Goal: Task Accomplishment & Management: Complete application form

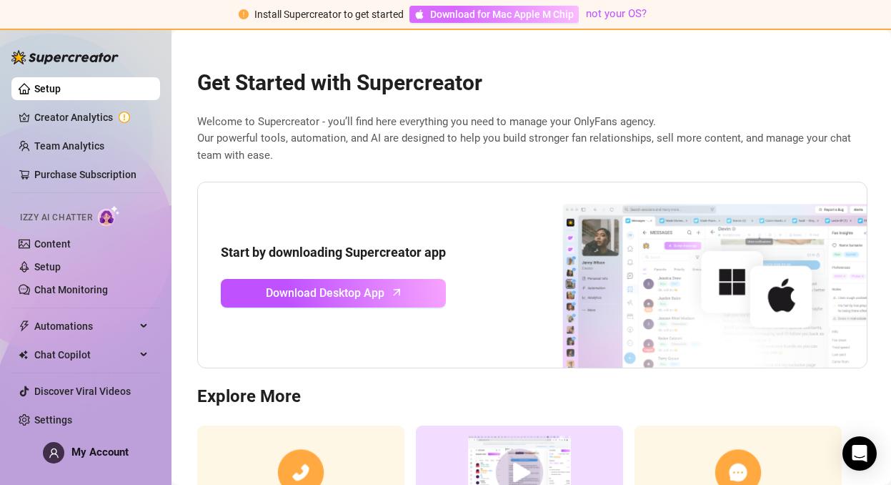
click at [515, 18] on span "Download for Mac Apple M Chip" at bounding box center [502, 14] width 144 height 16
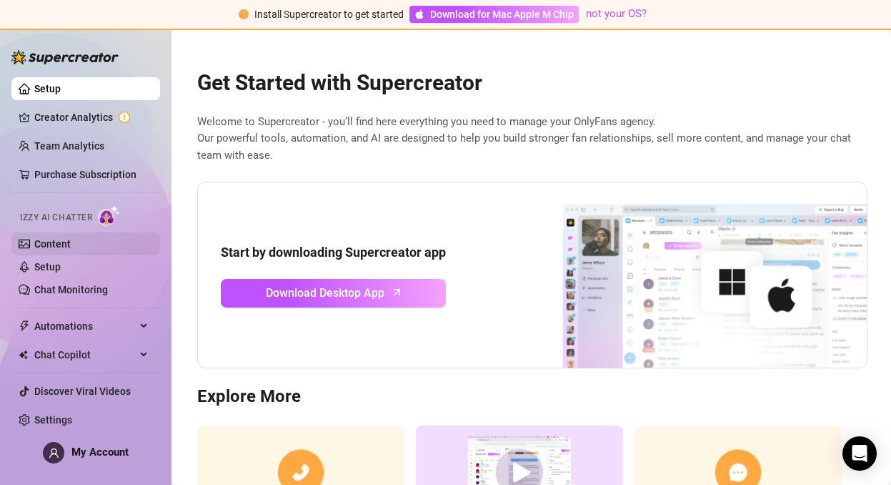
click at [68, 241] on link "Content" at bounding box center [52, 243] width 36 height 11
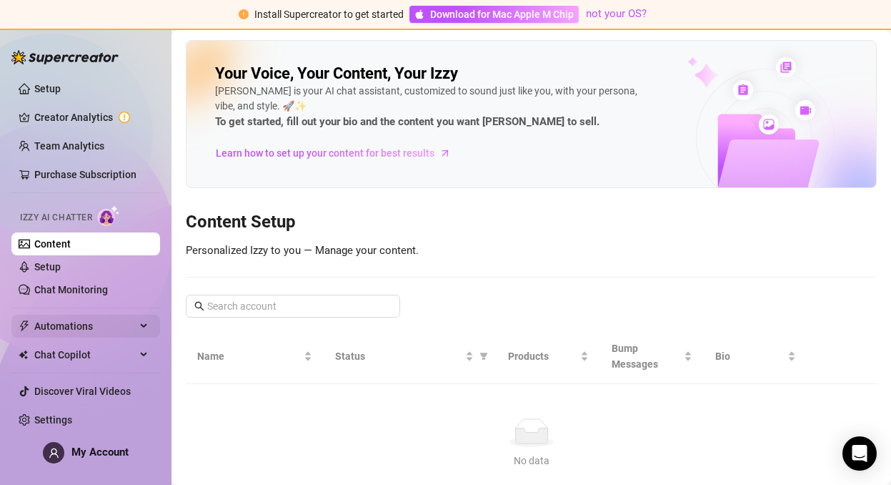
click at [104, 327] on span "Automations" at bounding box center [85, 326] width 102 height 23
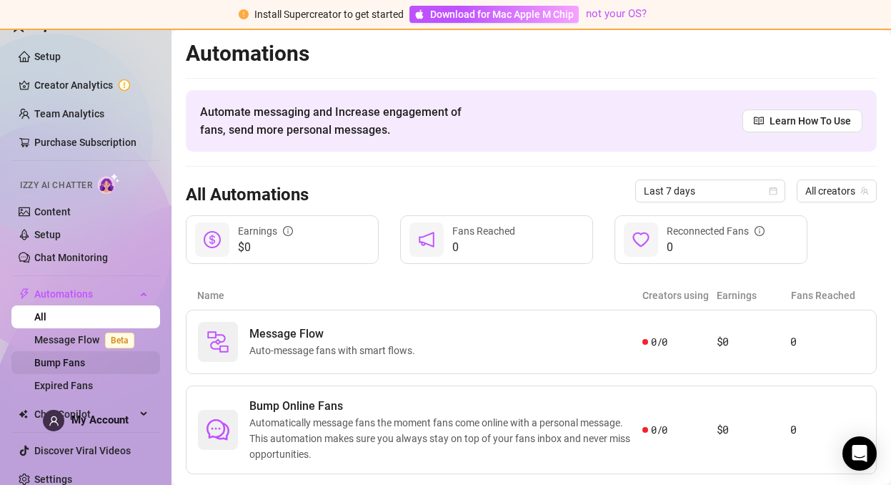
scroll to position [44, 0]
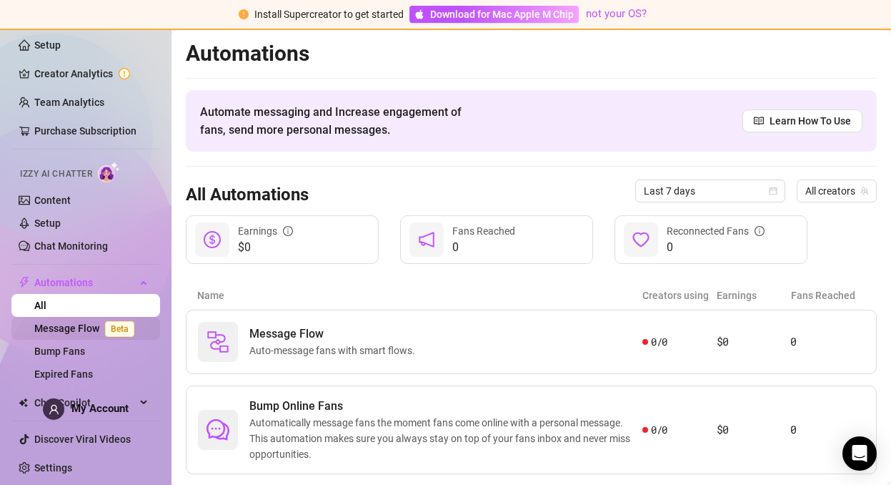
click at [107, 322] on span "Beta" at bounding box center [119, 329] width 29 height 16
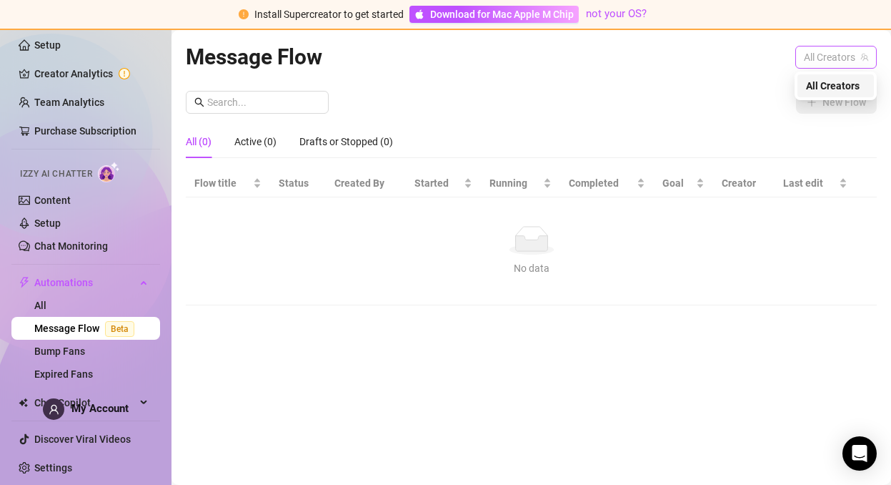
click at [751, 52] on span "All Creators" at bounding box center [836, 56] width 64 height 21
click at [751, 84] on span "All Creators" at bounding box center [833, 86] width 54 height 16
click at [599, 202] on td "No data No data" at bounding box center [531, 251] width 691 height 108
click at [280, 103] on input "text" at bounding box center [263, 102] width 113 height 16
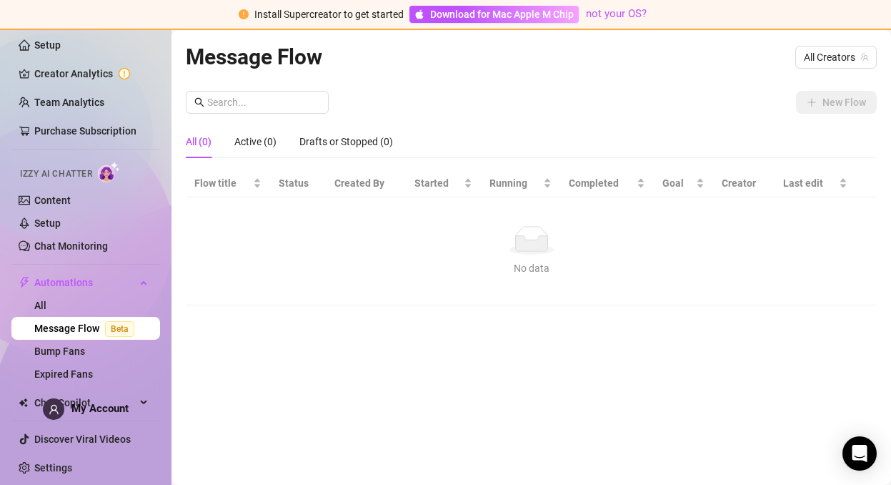
click at [444, 97] on div "New Flow" at bounding box center [531, 102] width 691 height 23
click at [137, 395] on div "Chat Copilot" at bounding box center [85, 402] width 149 height 23
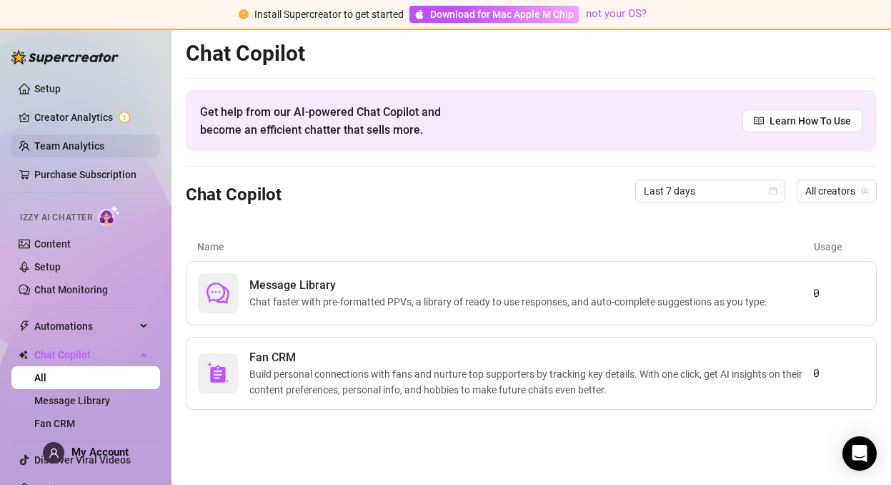
click at [104, 143] on link "Team Analytics" at bounding box center [69, 145] width 70 height 11
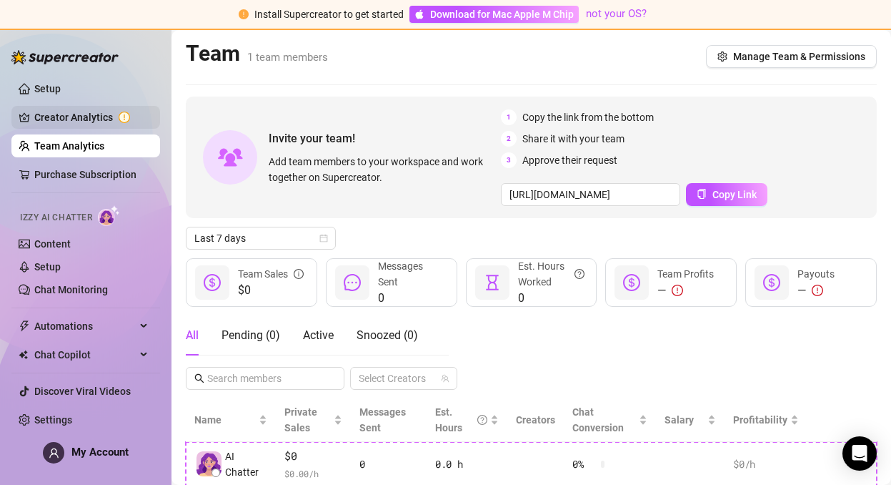
click at [109, 117] on link "Creator Analytics" at bounding box center [91, 117] width 114 height 23
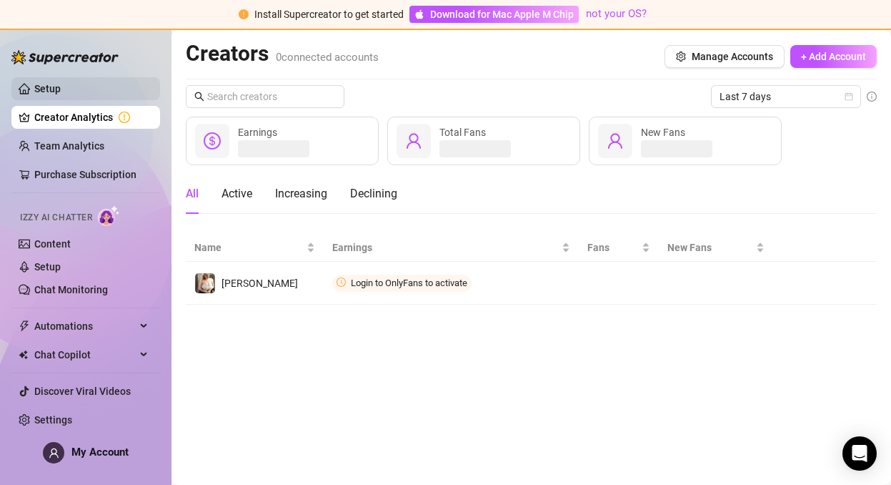
click at [61, 92] on link "Setup" at bounding box center [47, 88] width 26 height 11
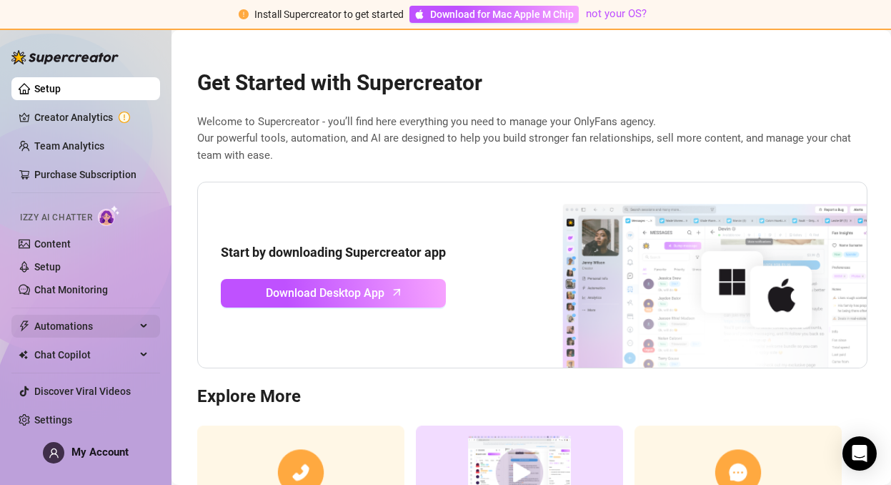
click at [97, 336] on span "Automations" at bounding box center [85, 326] width 102 height 23
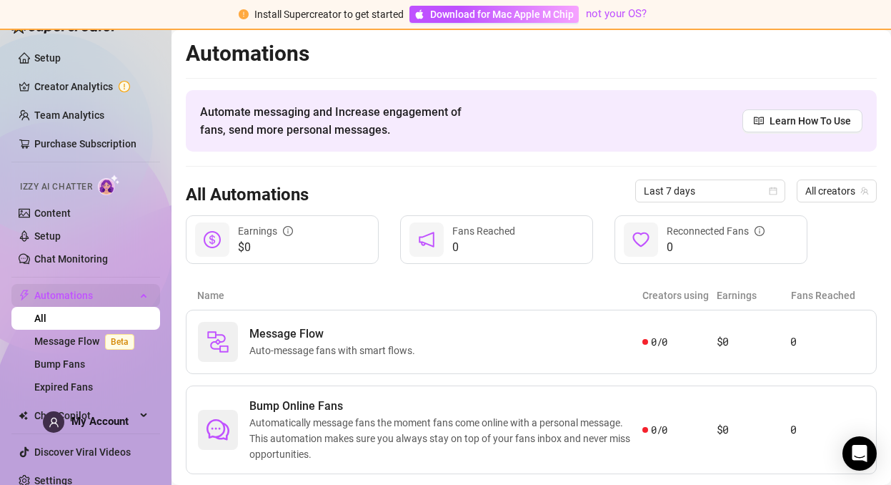
scroll to position [44, 0]
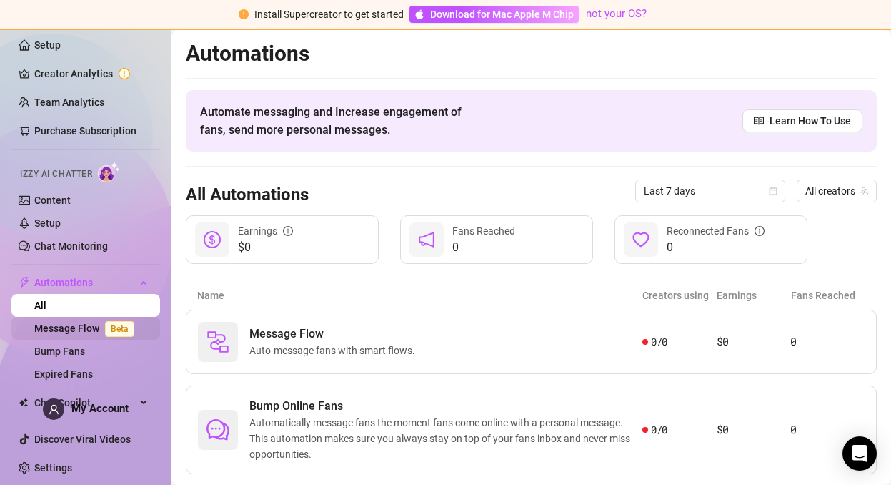
click at [99, 331] on link "Message Flow Beta" at bounding box center [87, 327] width 106 height 11
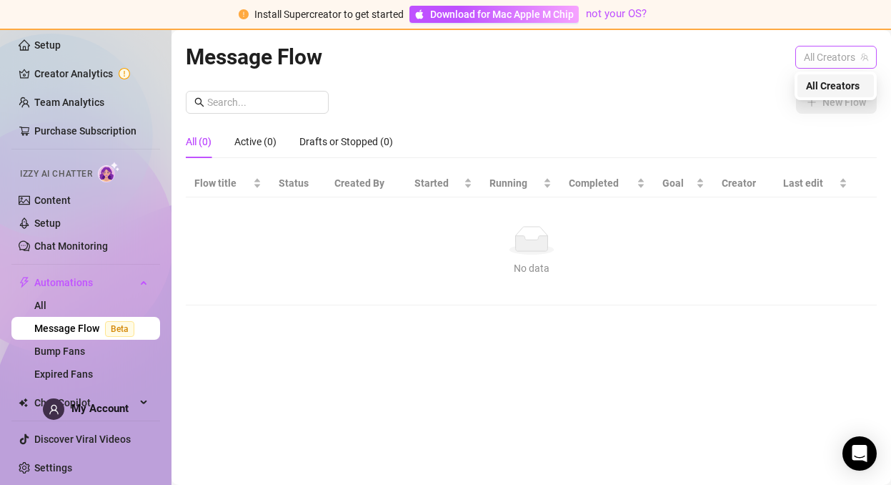
click at [751, 56] on span "All Creators" at bounding box center [836, 56] width 64 height 21
click at [751, 82] on span "All Creators" at bounding box center [833, 86] width 54 height 16
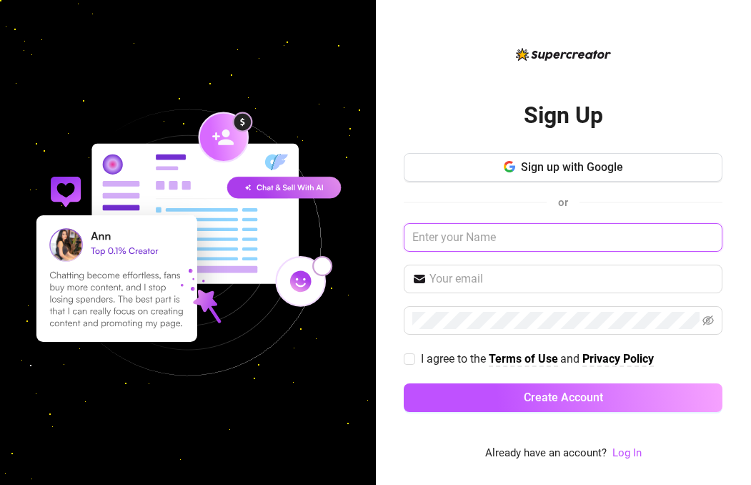
click at [509, 239] on input "text" at bounding box center [563, 237] width 319 height 29
type input "[PERSON_NAME]"
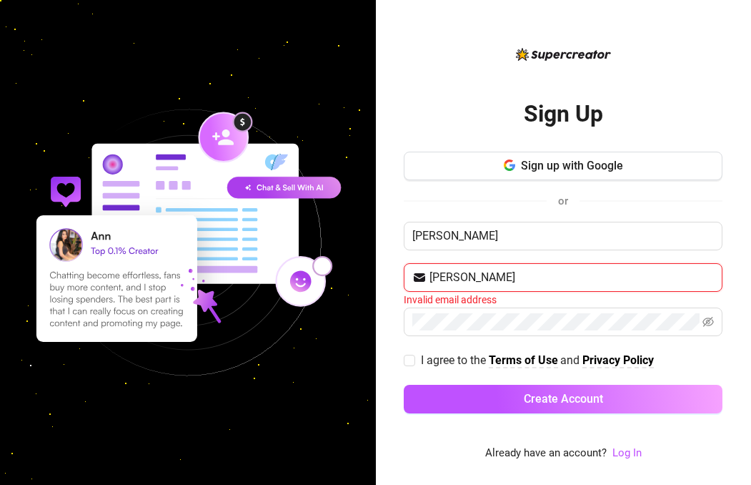
type input "[EMAIL_ADDRESS][DOMAIN_NAME]"
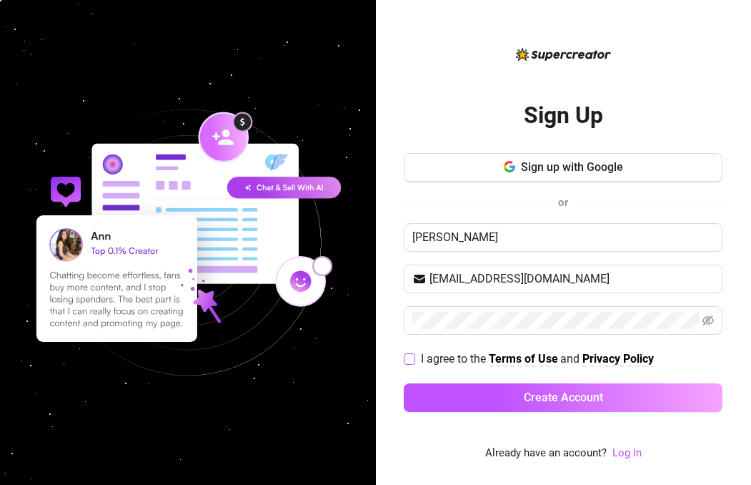
click at [410, 360] on input "I agree to the Terms of Use and Privacy Policy" at bounding box center [409, 358] width 10 height 10
checkbox input "true"
click at [706, 322] on icon "eye-invisible" at bounding box center [708, 320] width 11 height 10
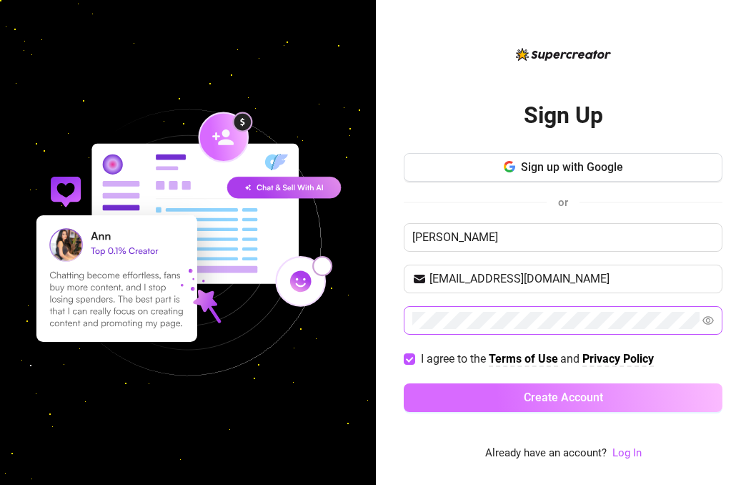
click at [601, 402] on span "Create Account" at bounding box center [563, 397] width 79 height 14
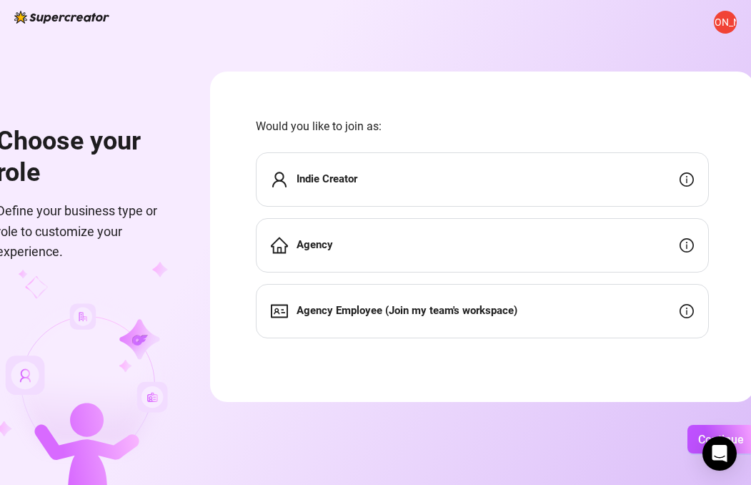
click at [626, 184] on div "Indie Creator" at bounding box center [482, 179] width 453 height 54
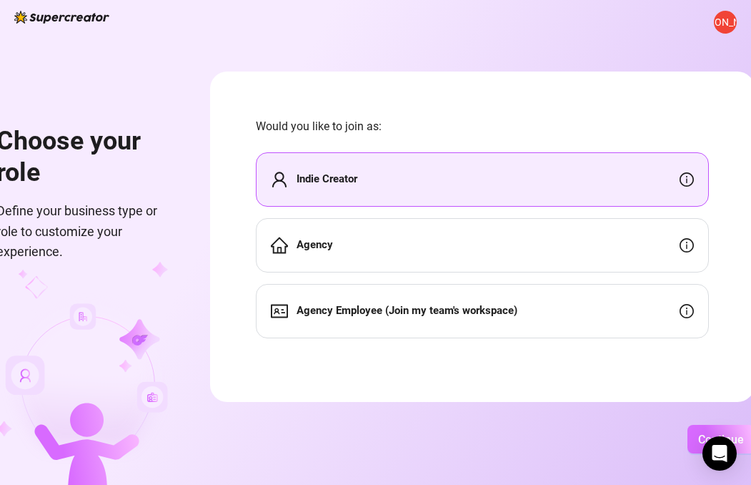
click at [744, 428] on button "Continue" at bounding box center [721, 439] width 67 height 29
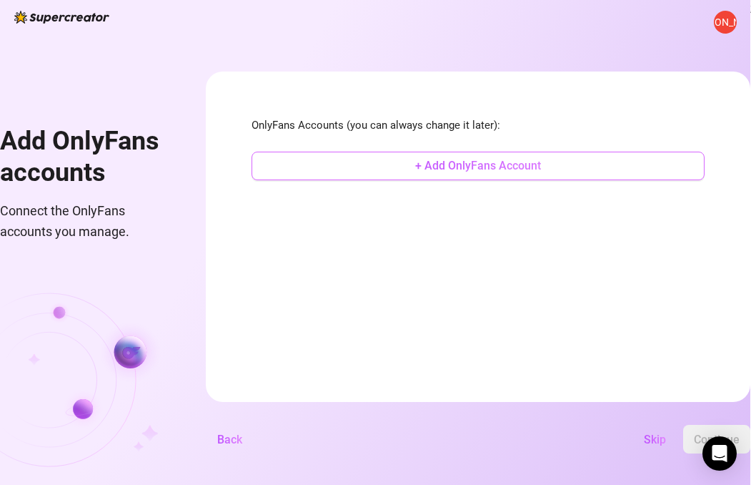
click at [488, 159] on span "+ Add OnlyFans Account" at bounding box center [478, 166] width 126 height 14
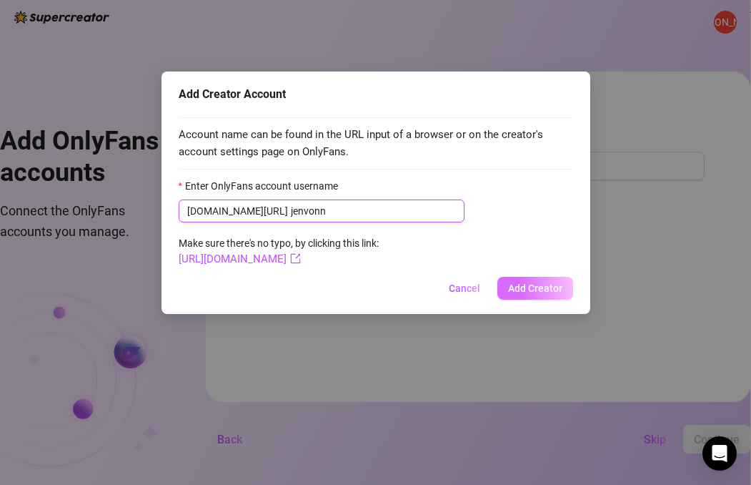
type input "jenvonn"
click at [558, 290] on span "Add Creator" at bounding box center [535, 287] width 54 height 11
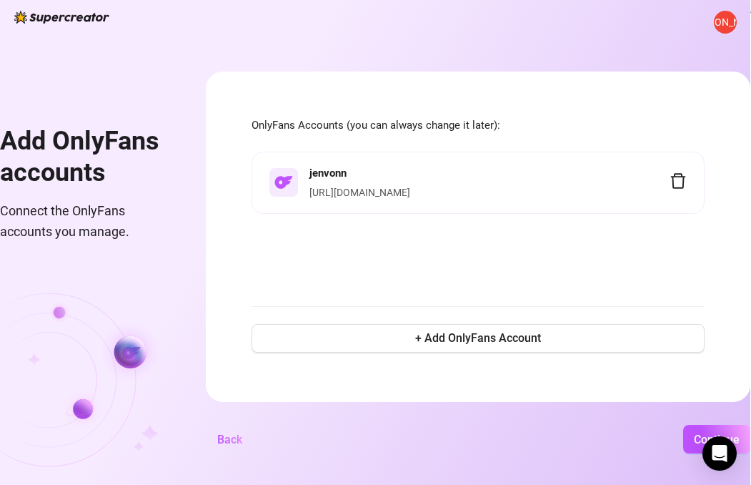
click at [721, 23] on span "[PERSON_NAME]" at bounding box center [726, 22] width 76 height 16
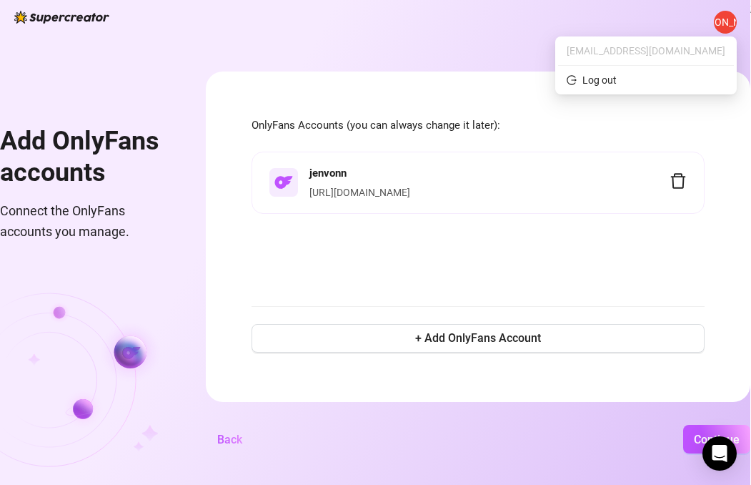
click at [264, 59] on div "J E Add OnlyFans accounts Connect the OnlyFans accounts you manage. OnlyFans Ac…" at bounding box center [375, 242] width 751 height 485
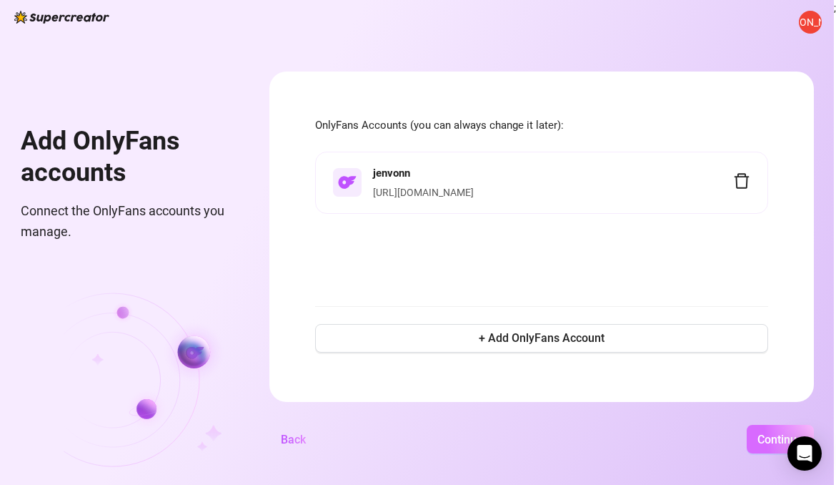
click at [751, 437] on span "Continue" at bounding box center [781, 440] width 46 height 14
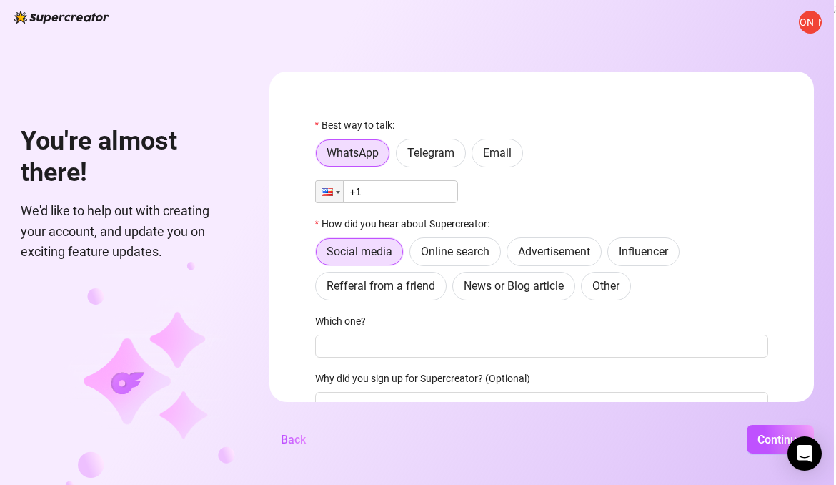
click at [430, 202] on input "+1" at bounding box center [386, 191] width 143 height 23
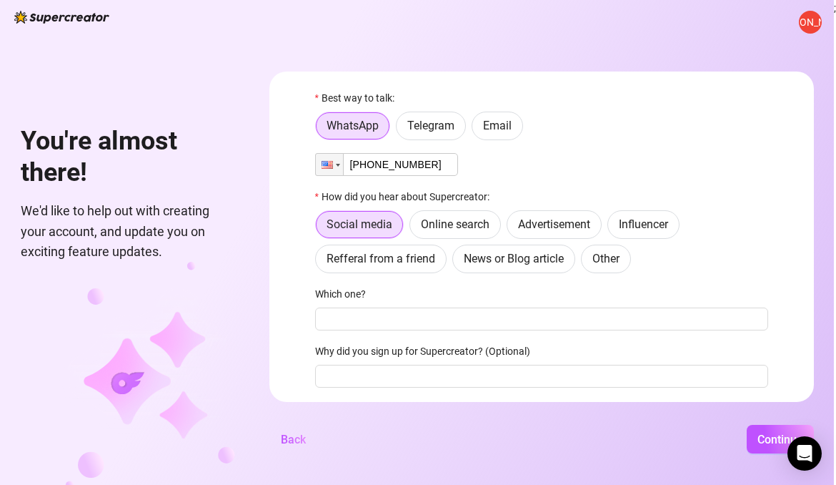
scroll to position [129, 0]
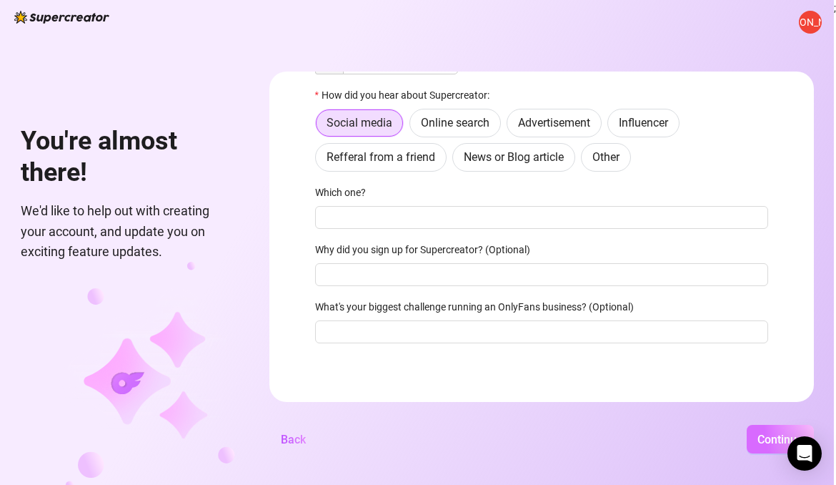
type input "+1 (856) 649-5965"
click at [751, 438] on span "Continue" at bounding box center [781, 440] width 46 height 14
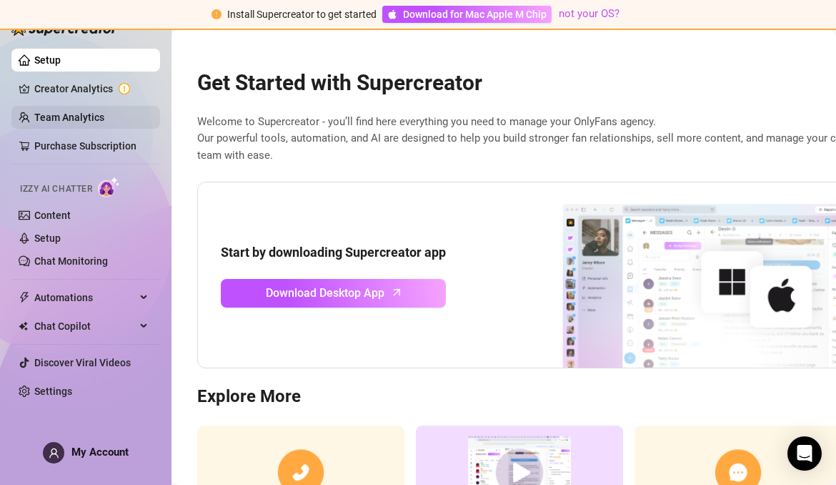
click at [96, 115] on link "Team Analytics" at bounding box center [69, 117] width 70 height 11
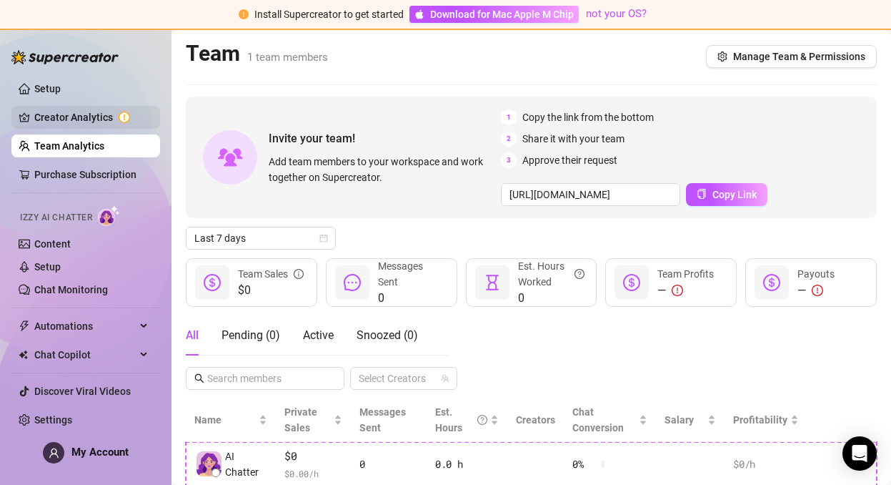
click at [102, 117] on link "Creator Analytics" at bounding box center [91, 117] width 114 height 23
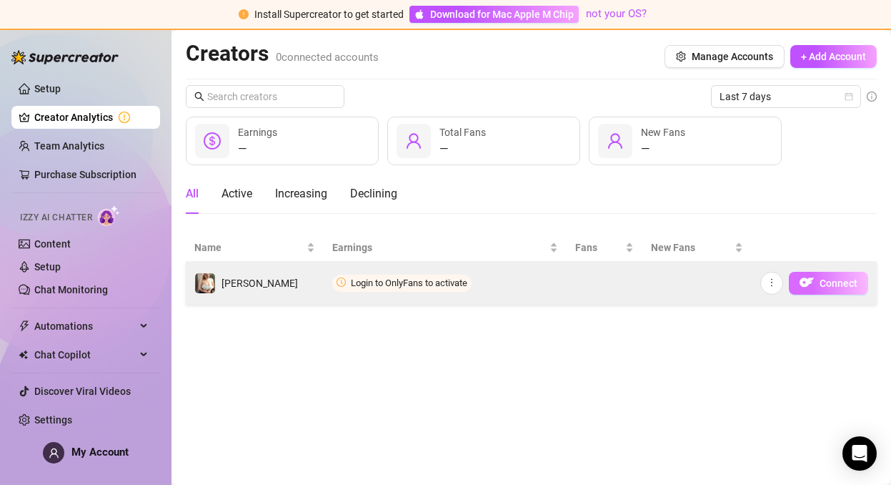
click at [751, 284] on span "Connect" at bounding box center [839, 282] width 38 height 11
click at [751, 282] on span "Connect" at bounding box center [839, 282] width 38 height 11
click at [409, 291] on span "Login to OnlyFans to activate" at bounding box center [401, 283] width 139 height 17
click at [751, 285] on icon "more" at bounding box center [772, 282] width 10 height 10
click at [751, 280] on span "Connect" at bounding box center [839, 282] width 38 height 11
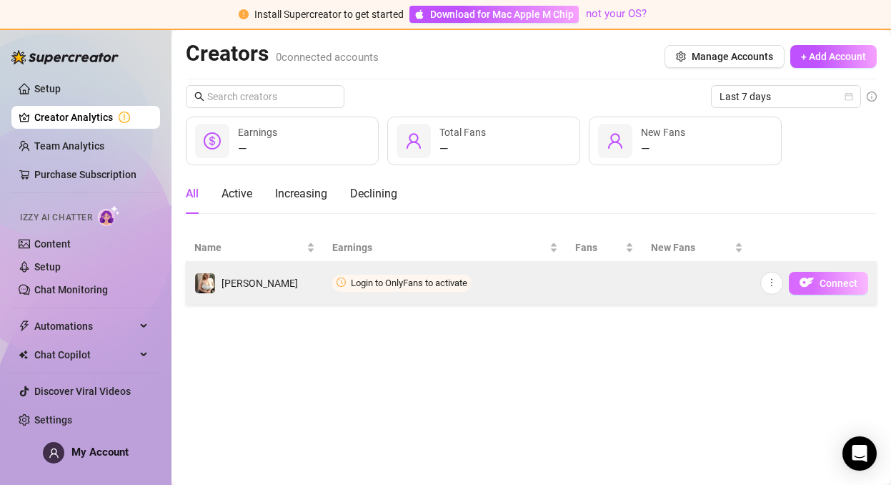
click at [751, 280] on span "Connect" at bounding box center [839, 282] width 38 height 11
click at [751, 280] on icon "more" at bounding box center [772, 282] width 10 height 10
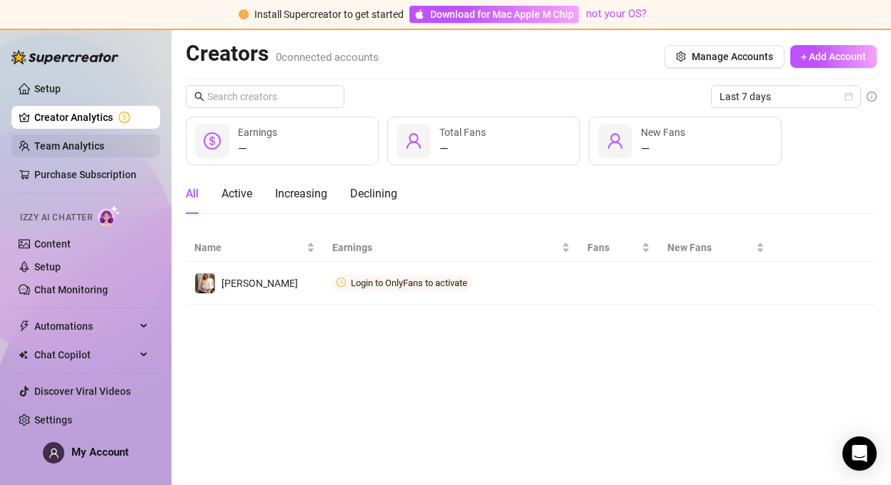
click at [79, 143] on link "Team Analytics" at bounding box center [69, 145] width 70 height 11
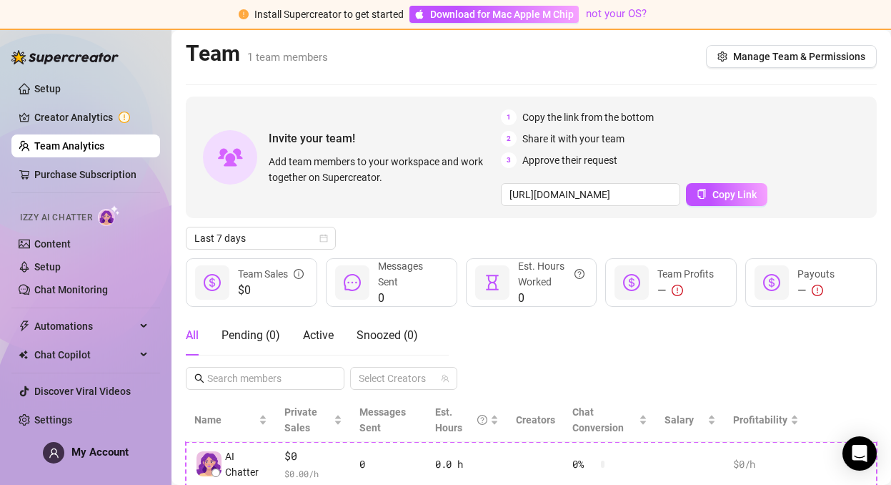
scroll to position [104, 0]
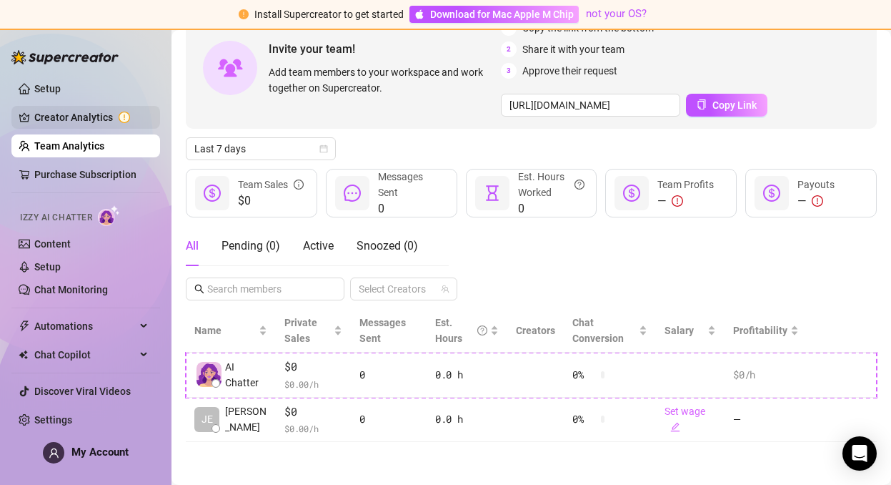
click at [78, 117] on link "Creator Analytics" at bounding box center [91, 117] width 114 height 23
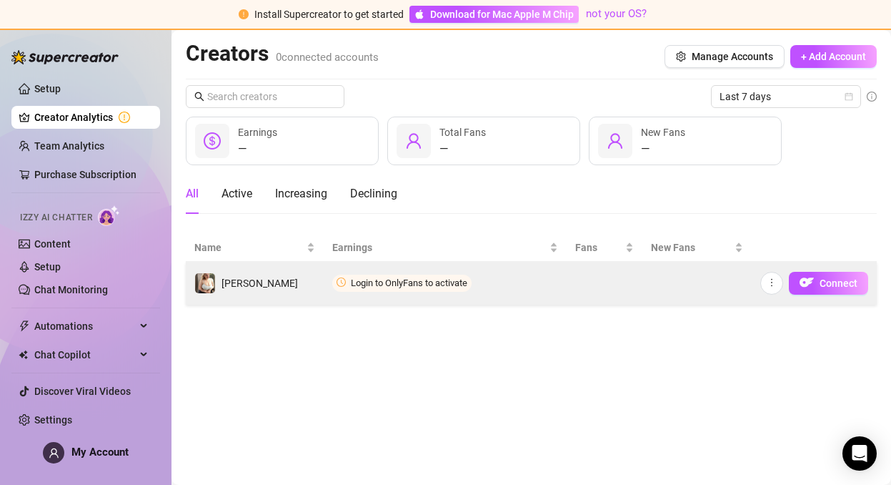
click at [345, 283] on icon "clock-circle" at bounding box center [341, 281] width 9 height 9
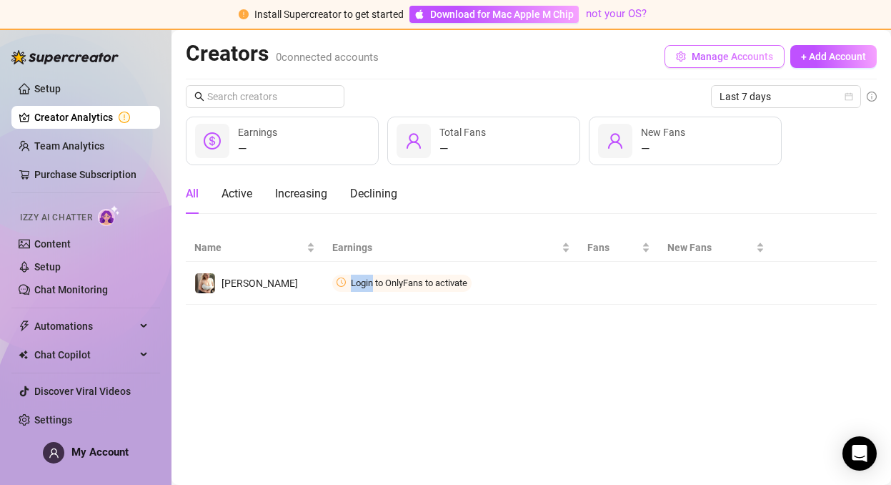
click at [722, 59] on span "Manage Accounts" at bounding box center [732, 56] width 81 height 11
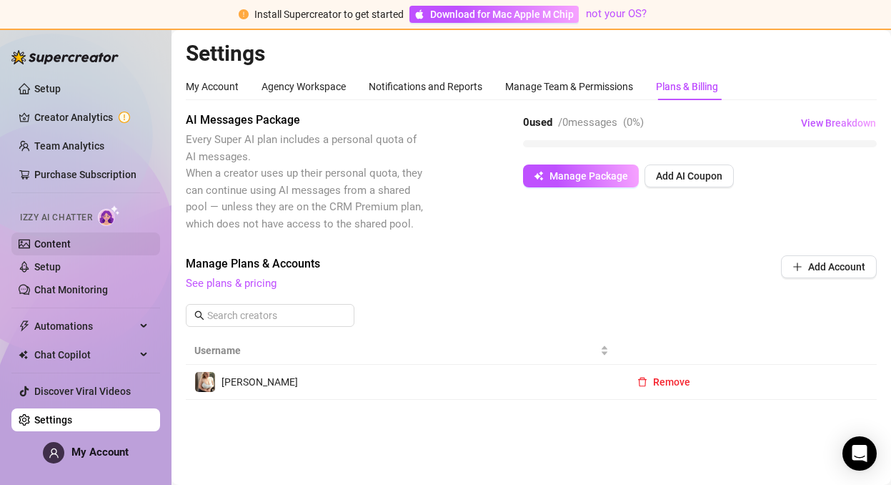
click at [60, 243] on link "Content" at bounding box center [52, 243] width 36 height 11
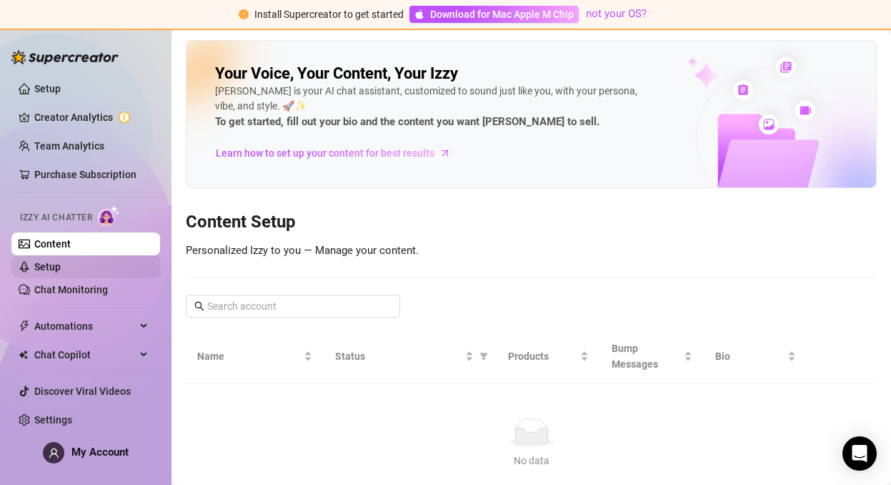
click at [61, 265] on link "Setup" at bounding box center [47, 266] width 26 height 11
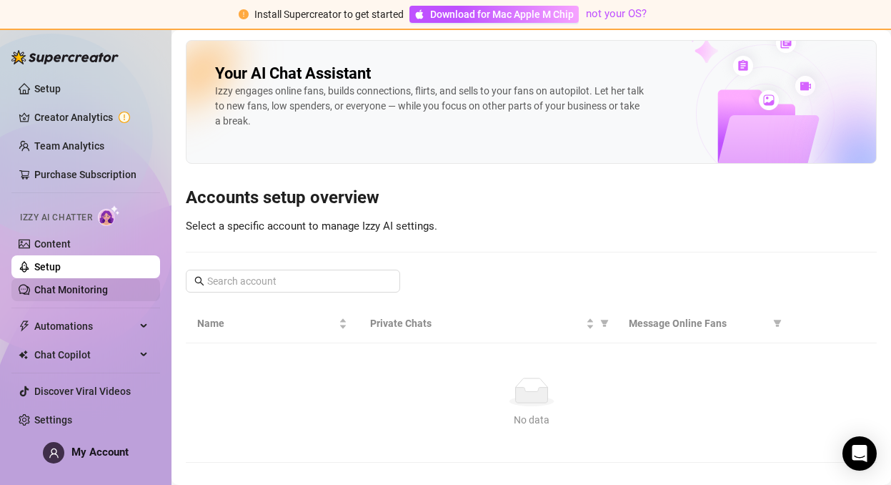
click at [70, 290] on link "Chat Monitoring" at bounding box center [71, 289] width 74 height 11
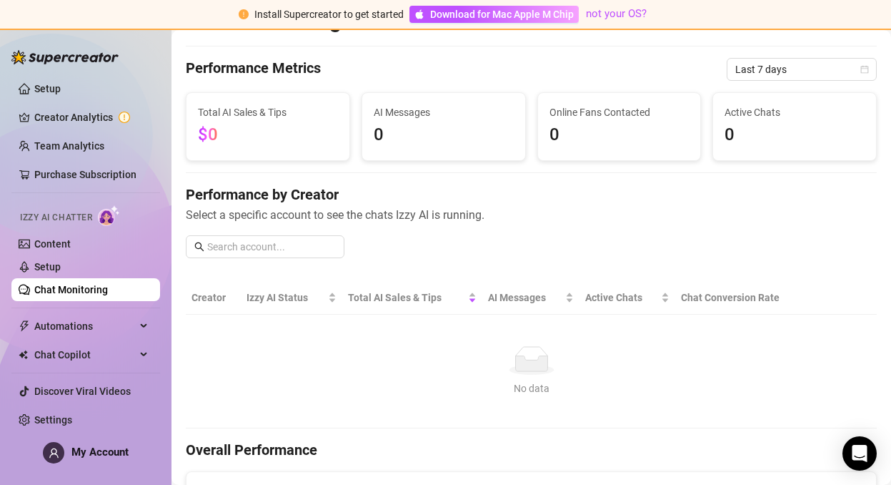
scroll to position [37, 0]
